Goal: Check status: Check status

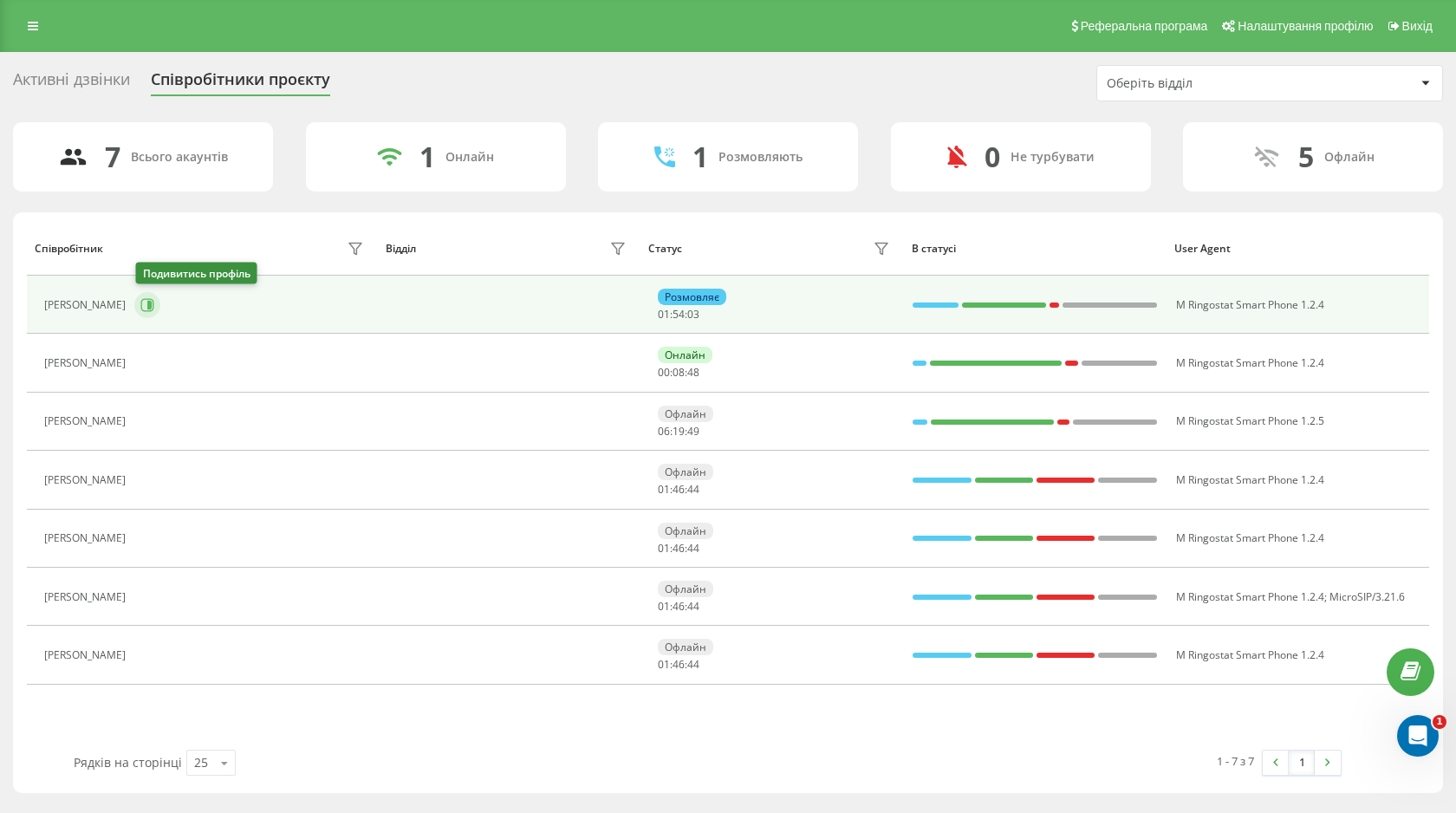
click at [144, 305] on icon at bounding box center [147, 305] width 13 height 13
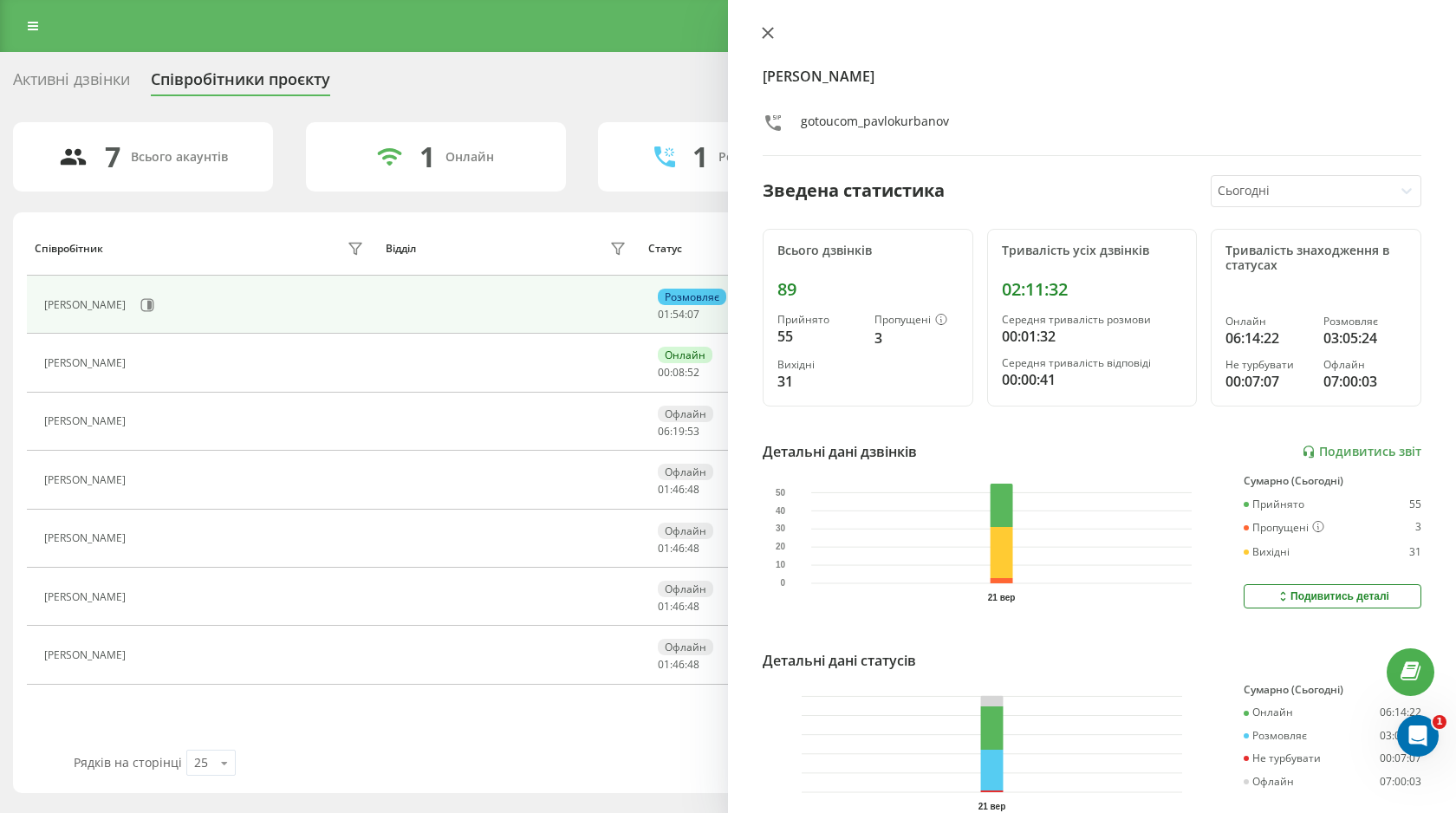
click at [767, 33] on icon at bounding box center [768, 33] width 11 height 11
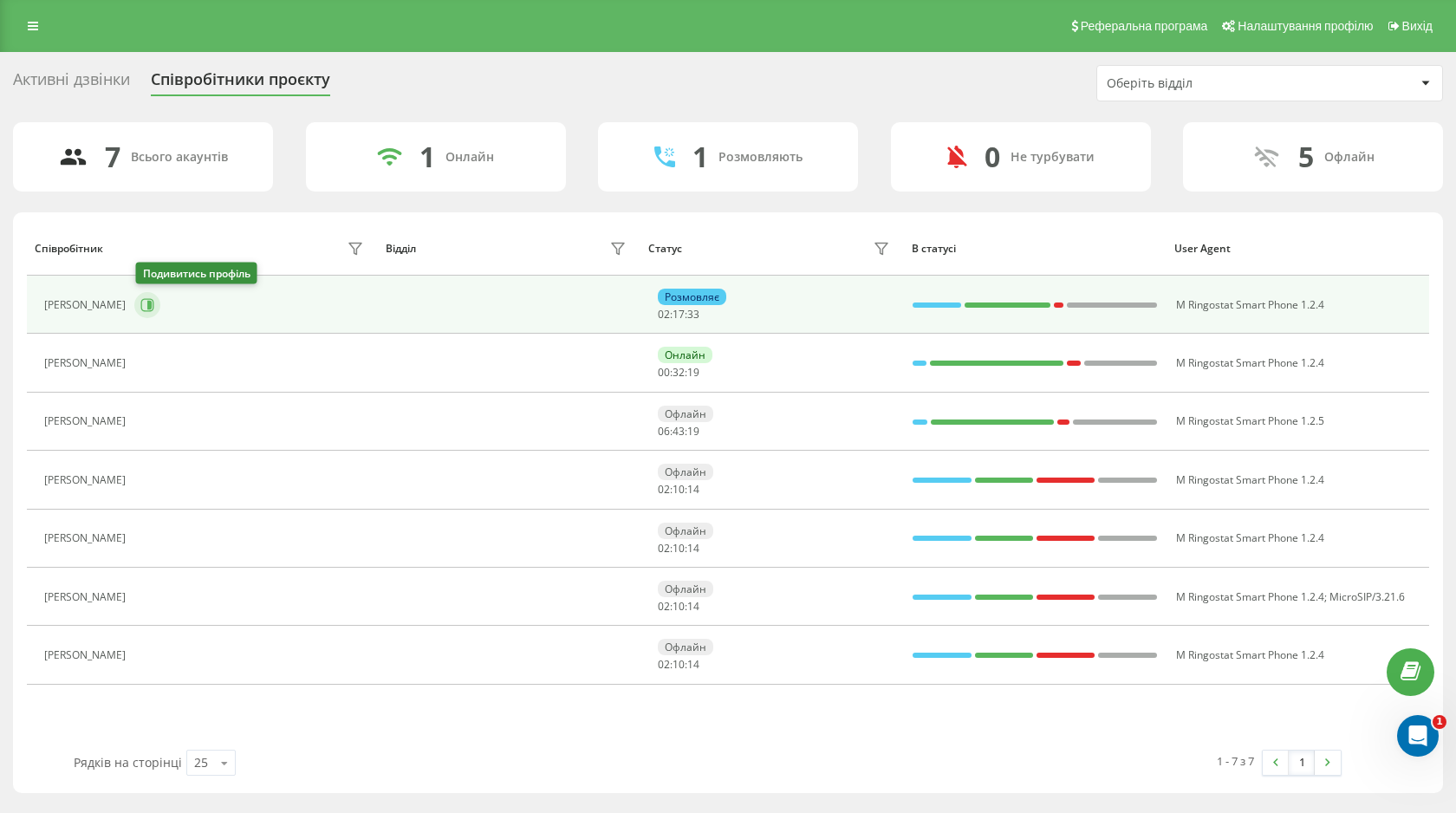
click at [151, 303] on icon at bounding box center [149, 305] width 5 height 9
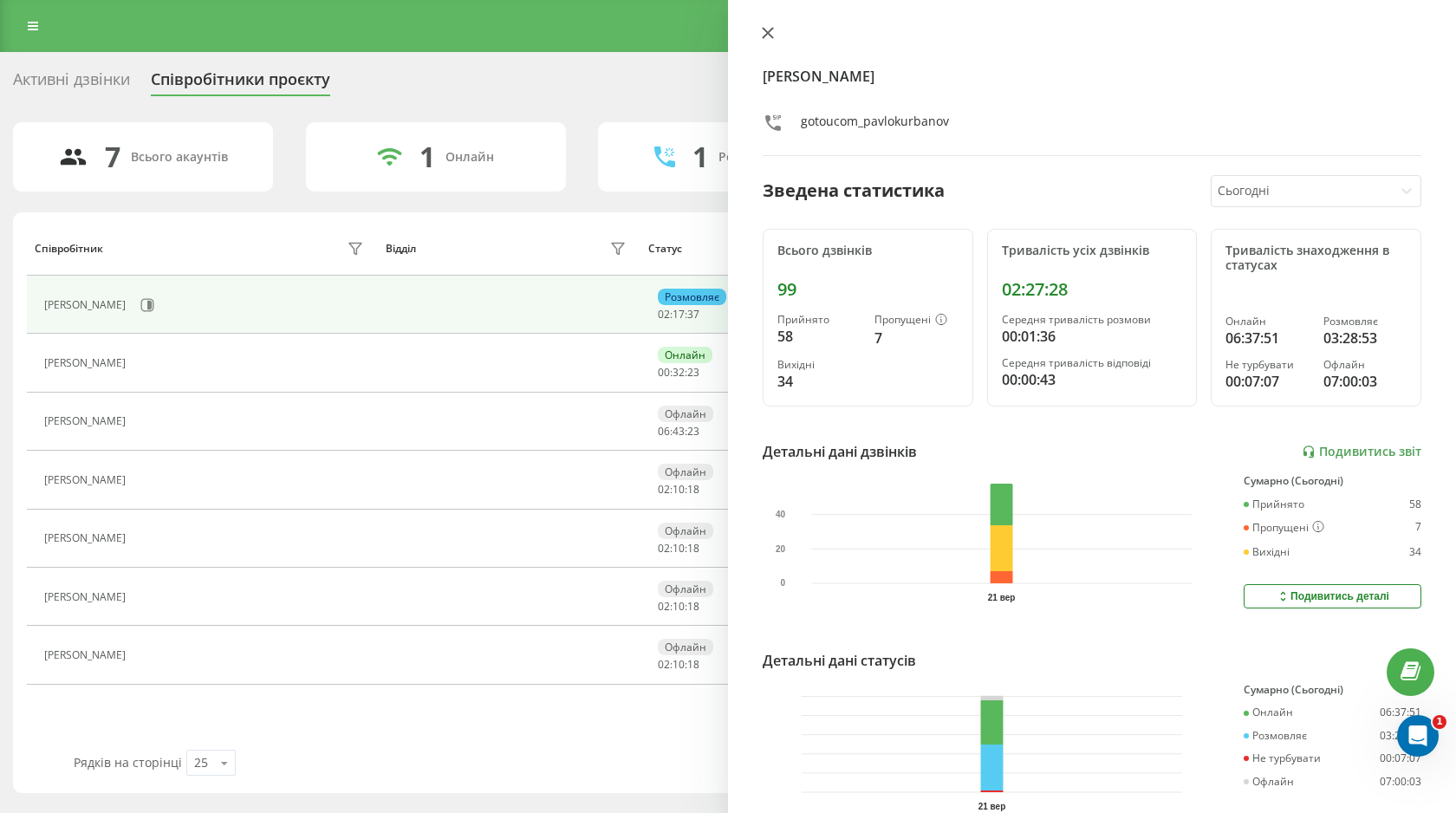
click at [764, 36] on icon at bounding box center [768, 33] width 11 height 11
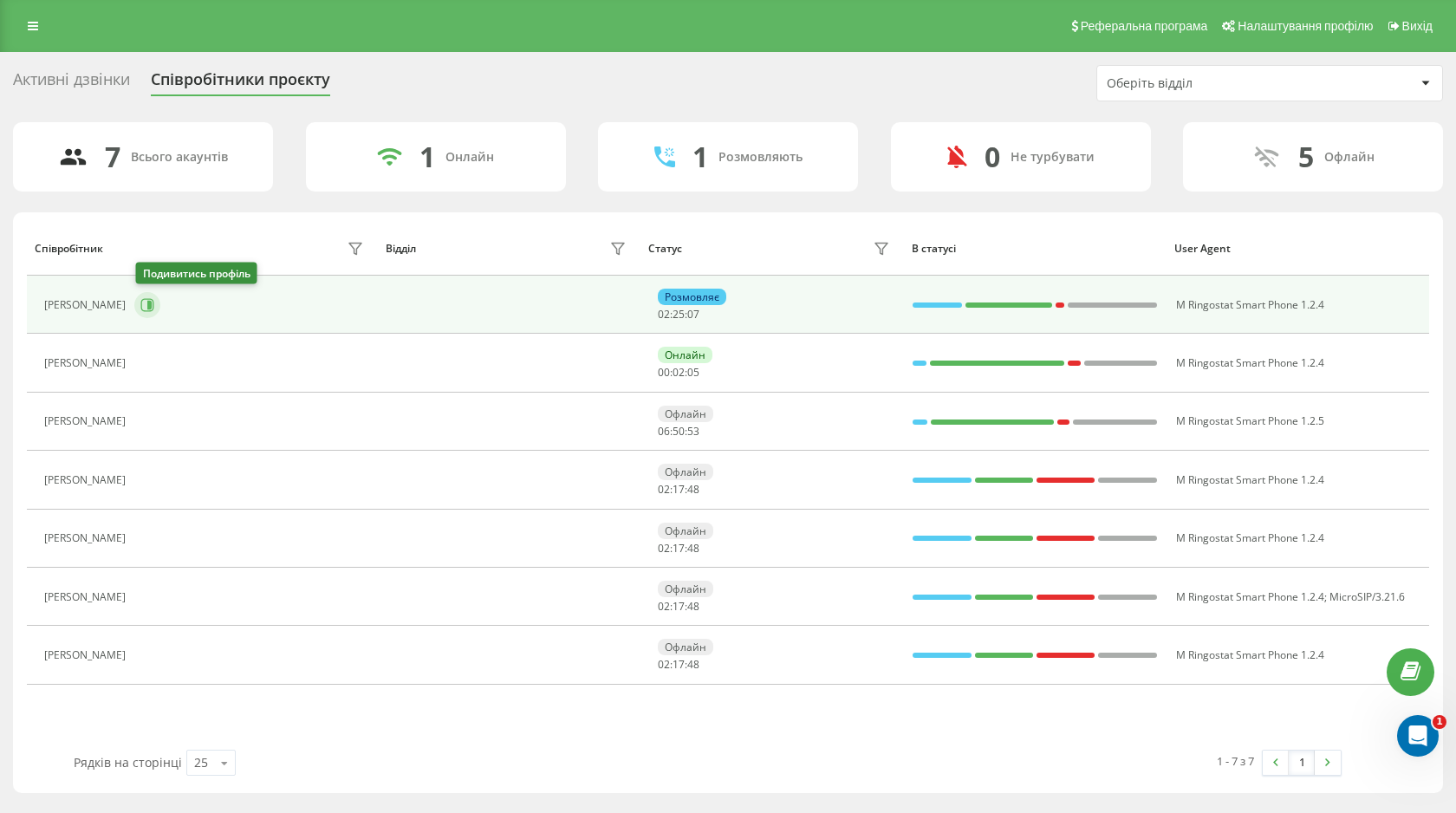
click at [149, 309] on icon at bounding box center [148, 305] width 13 height 13
